Goal: Browse casually

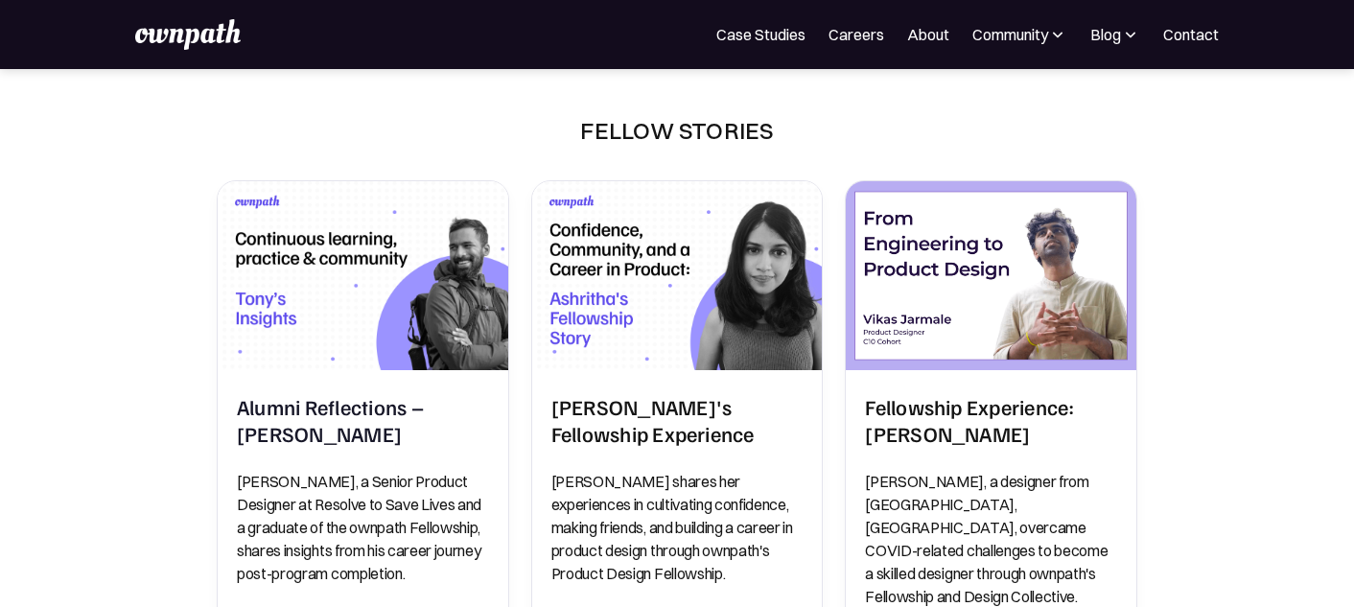
click at [161, 37] on img at bounding box center [187, 34] width 105 height 31
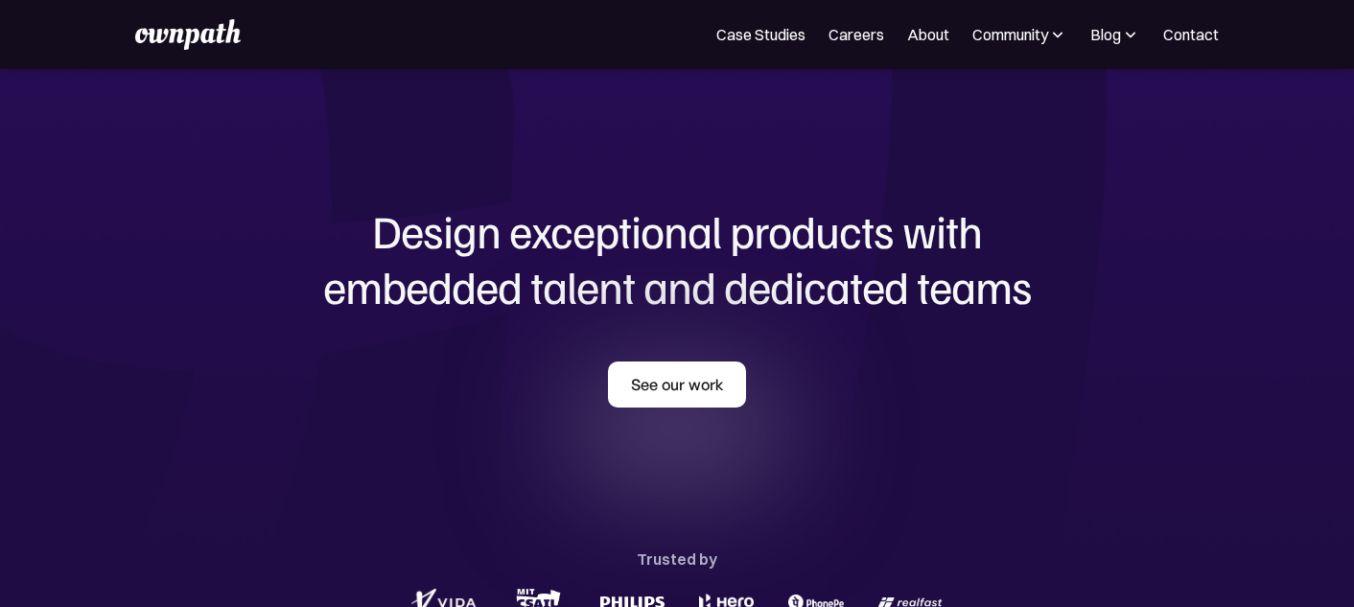
click at [670, 398] on link "See our work" at bounding box center [677, 385] width 138 height 46
click at [671, 397] on link "See our work" at bounding box center [677, 385] width 138 height 46
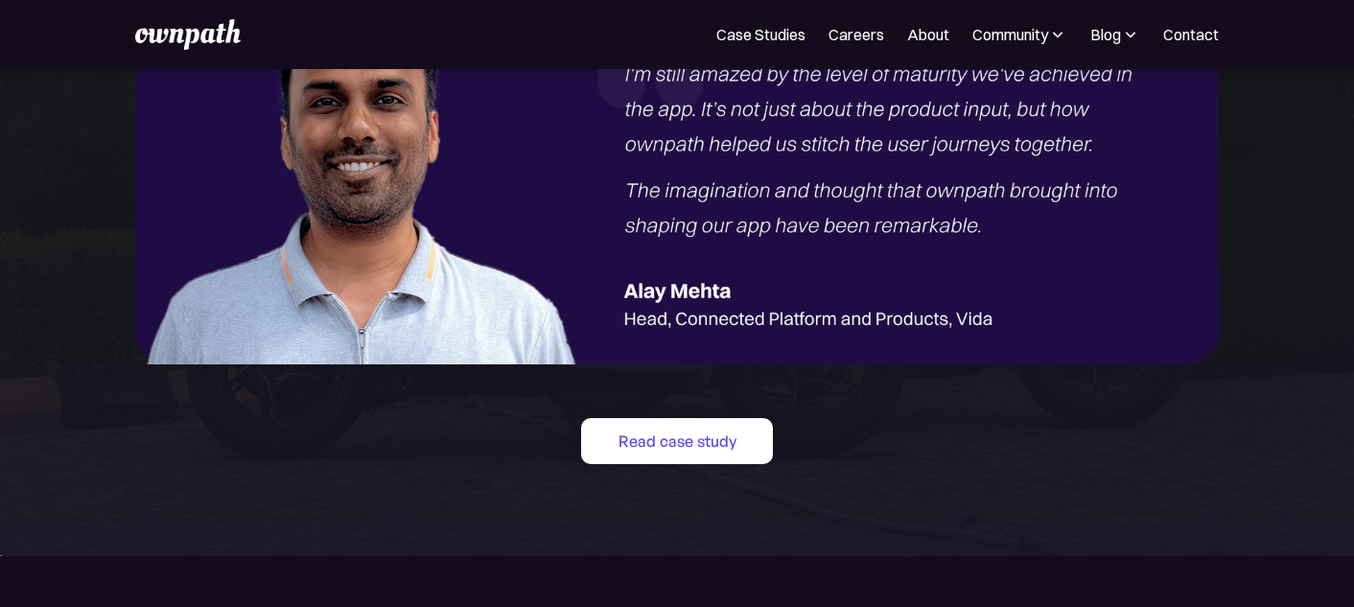
scroll to position [2336, 0]
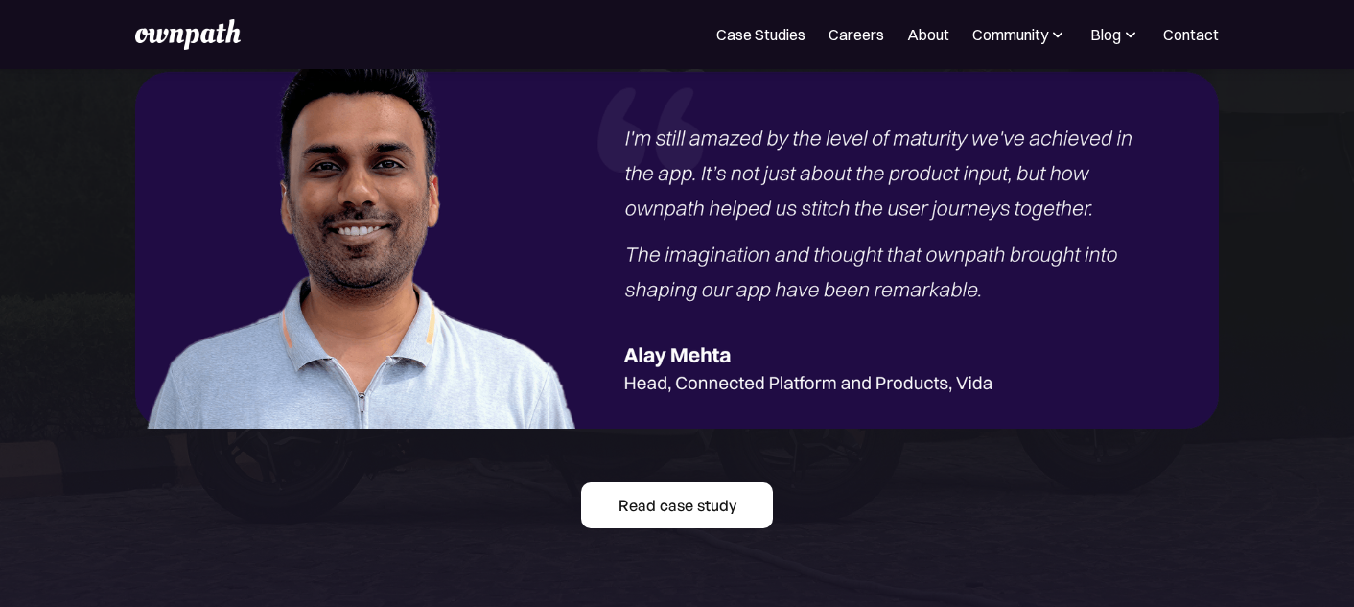
click at [672, 519] on link "Read case study" at bounding box center [677, 505] width 192 height 46
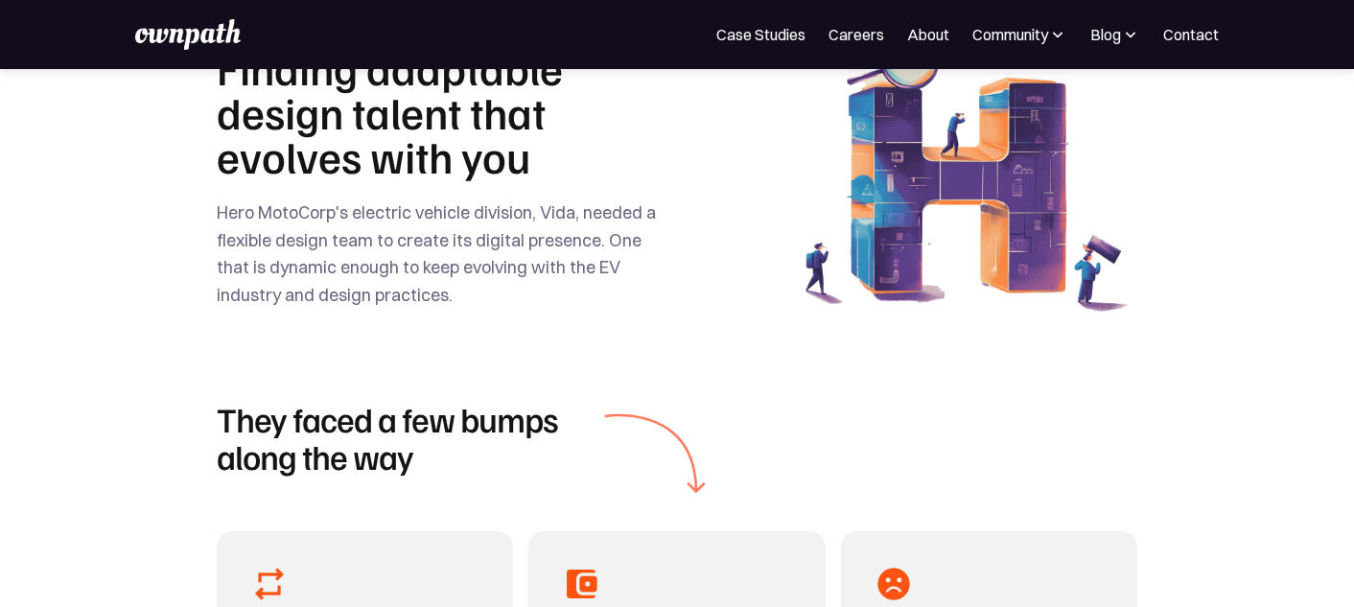
scroll to position [751, 0]
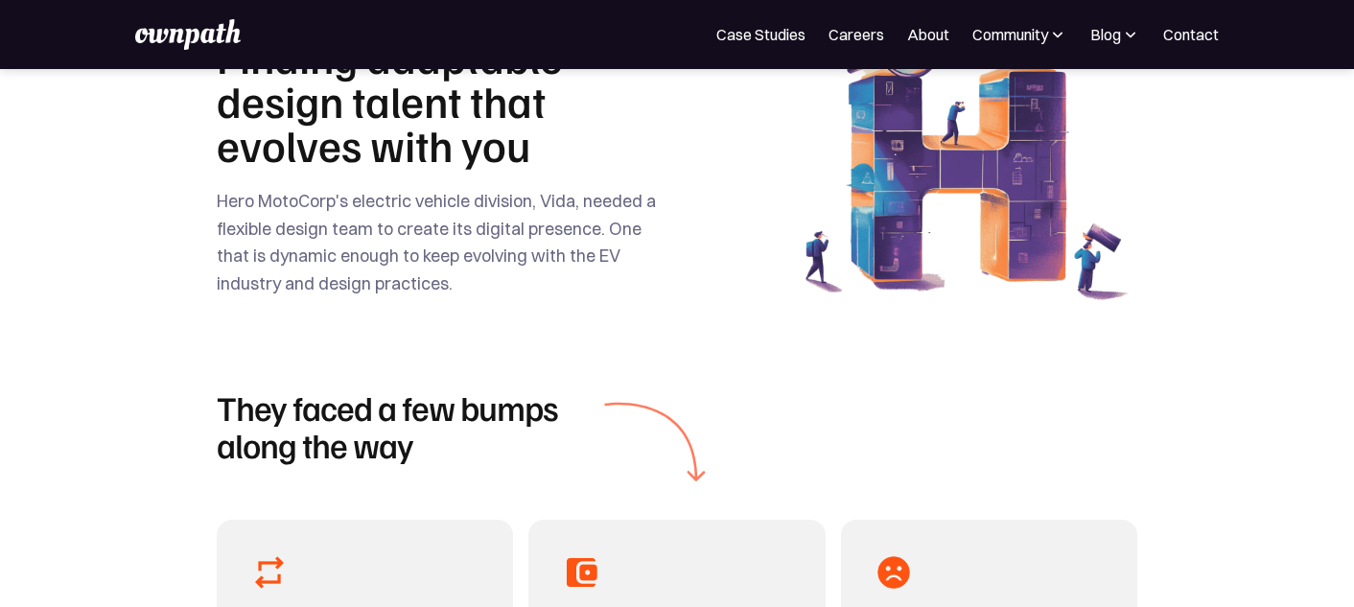
click at [1188, 40] on link "Contact" at bounding box center [1191, 34] width 56 height 23
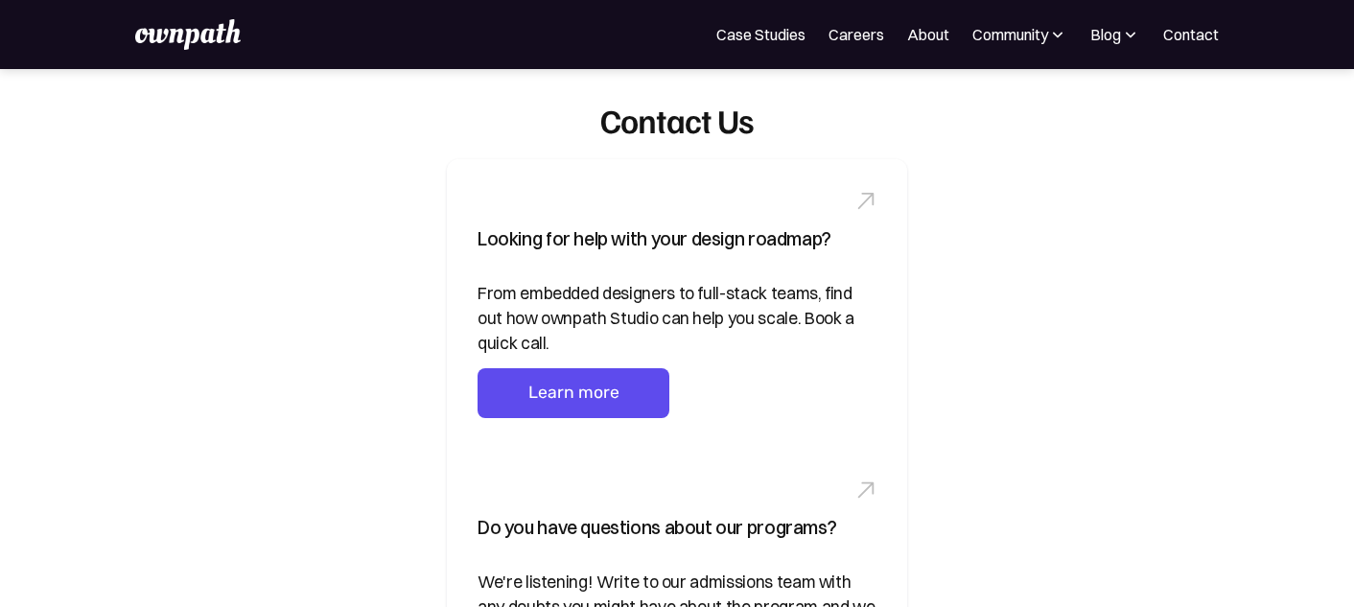
click at [194, 35] on img at bounding box center [187, 34] width 105 height 31
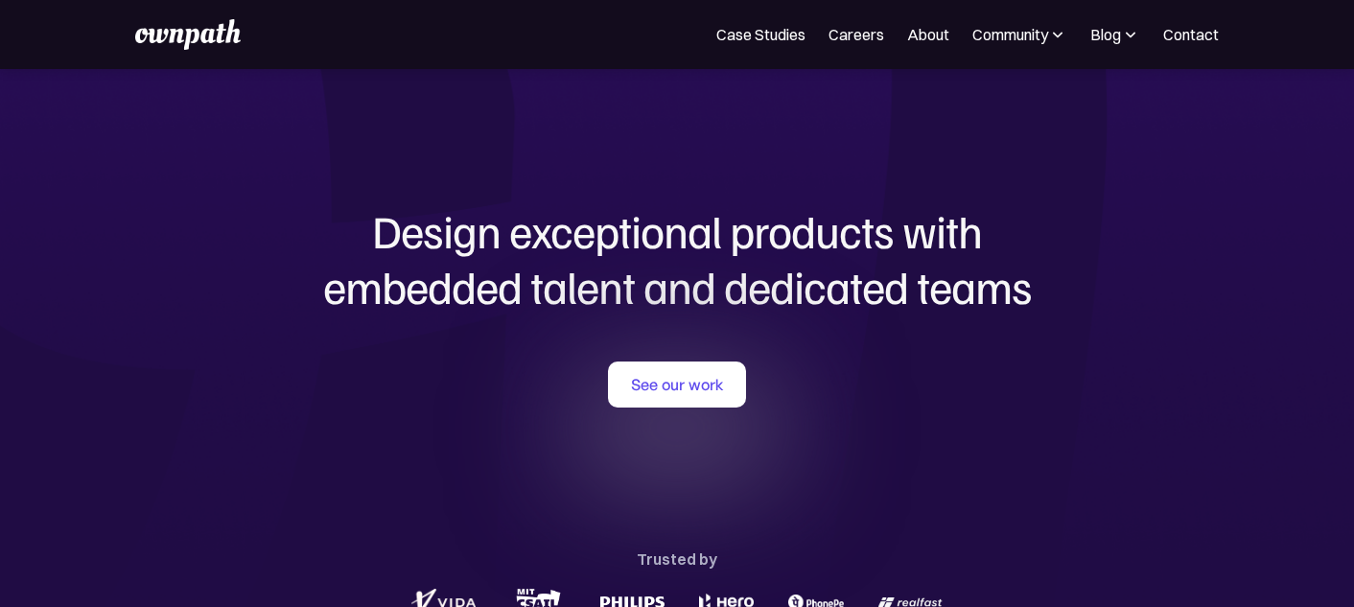
click at [148, 391] on section "Design exceptional products with embedded talent and dedicated teams with us Se…" at bounding box center [677, 412] width 1354 height 686
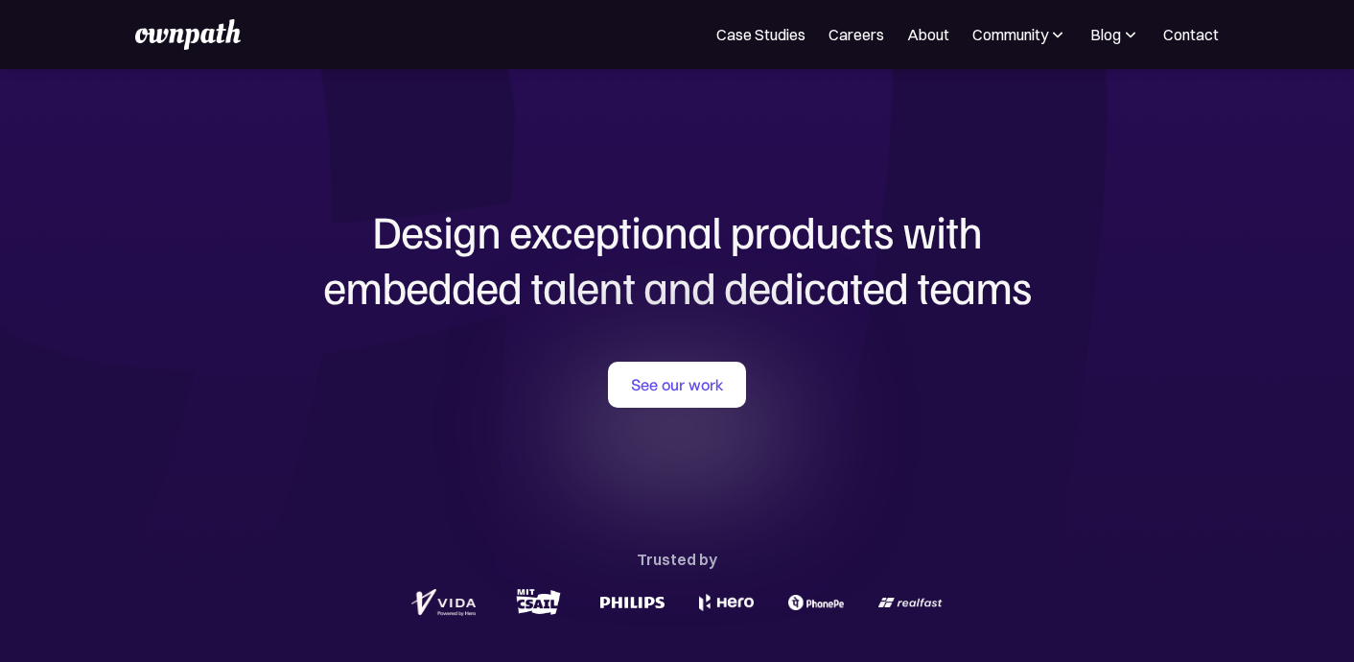
click at [1093, 526] on div "See our work Trusted by" at bounding box center [677, 491] width 921 height 259
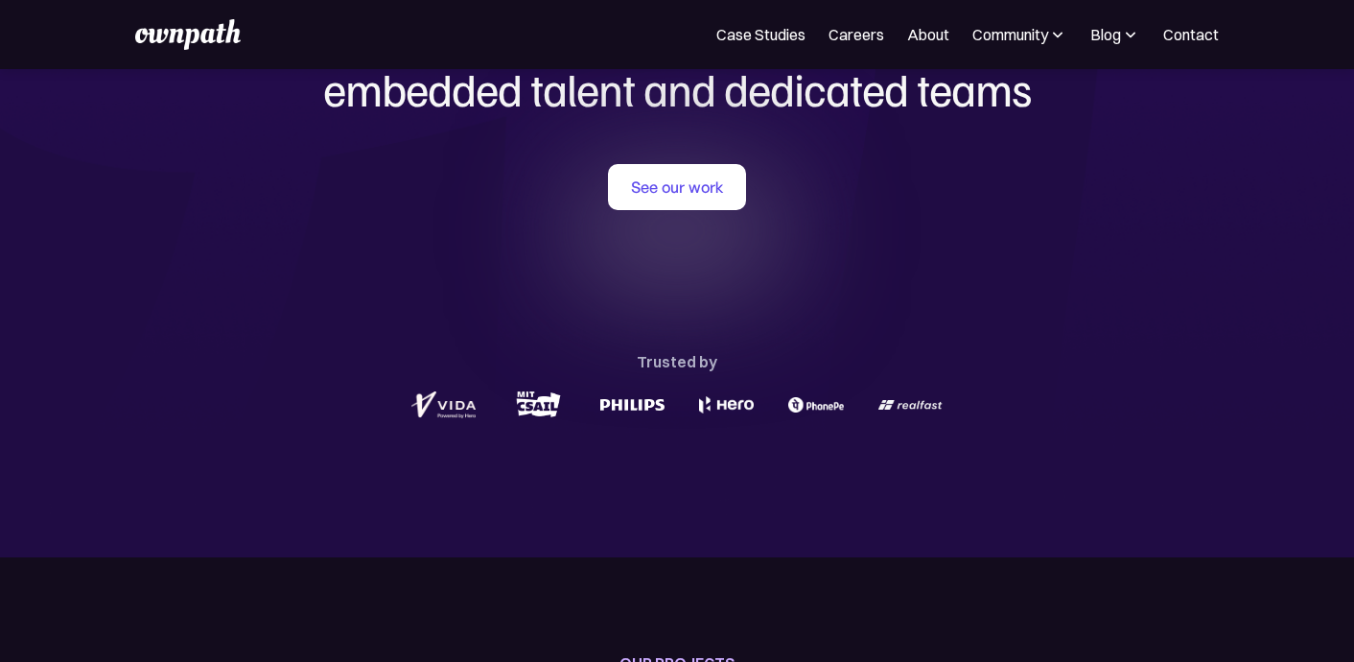
scroll to position [207, 0]
